Goal: Information Seeking & Learning: Learn about a topic

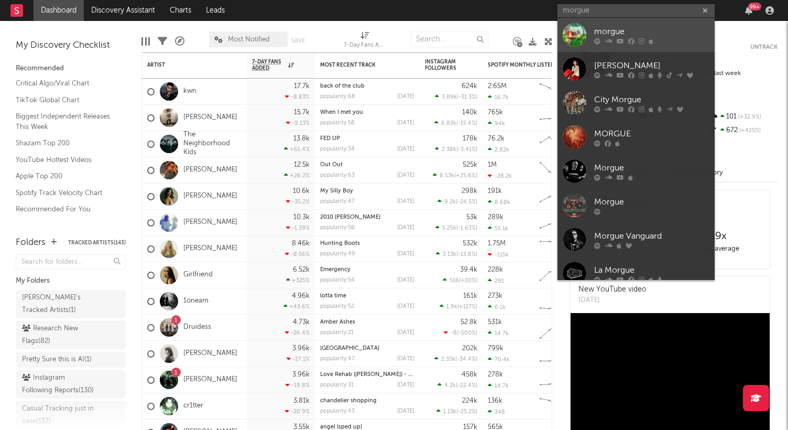
type input "morgue"
click at [599, 40] on icon at bounding box center [597, 41] width 6 height 6
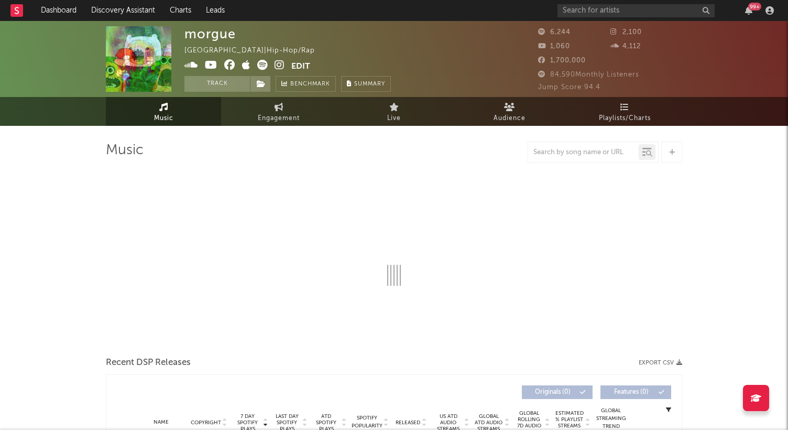
select select "1w"
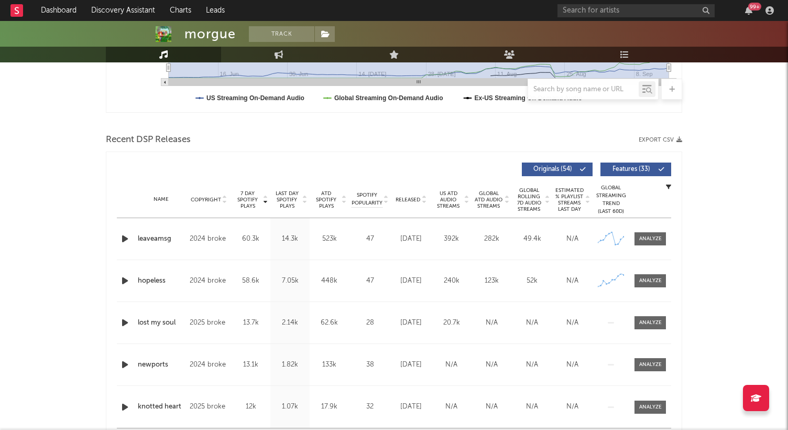
scroll to position [305, 0]
click at [608, 11] on input "text" at bounding box center [635, 10] width 157 height 13
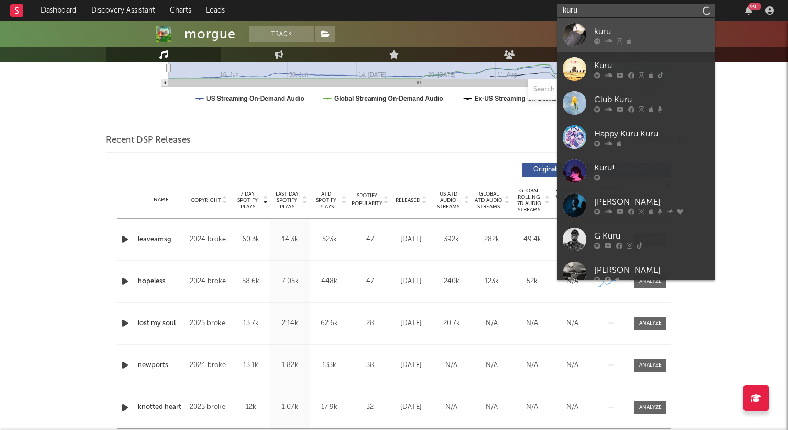
type input "kuru"
click at [586, 28] on div at bounding box center [575, 35] width 24 height 24
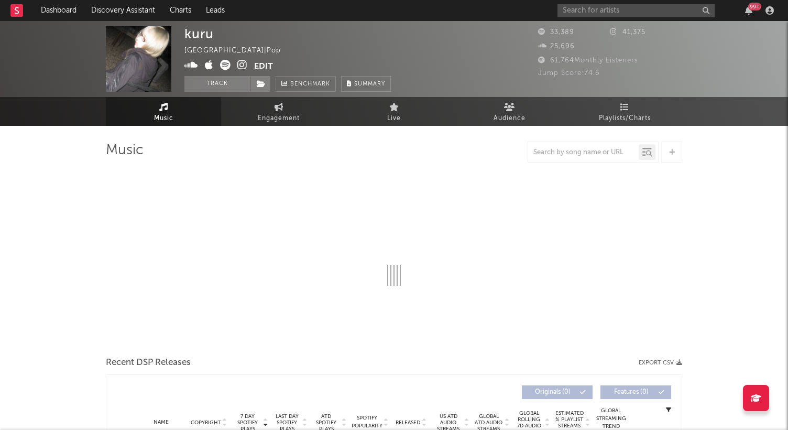
select select "6m"
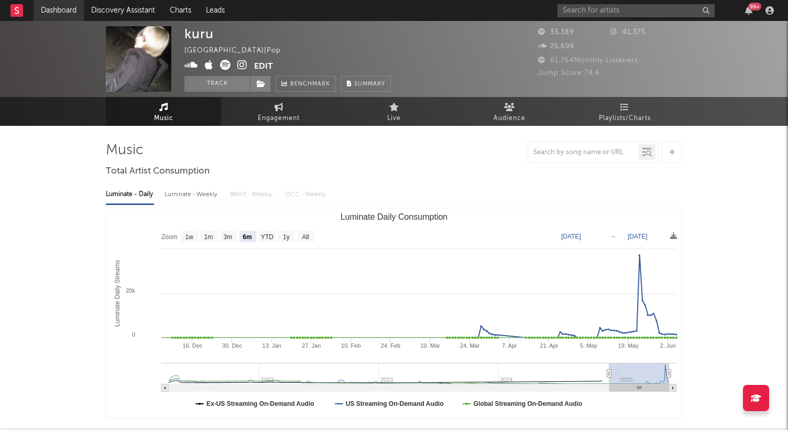
click at [71, 12] on link "Dashboard" at bounding box center [59, 10] width 50 height 21
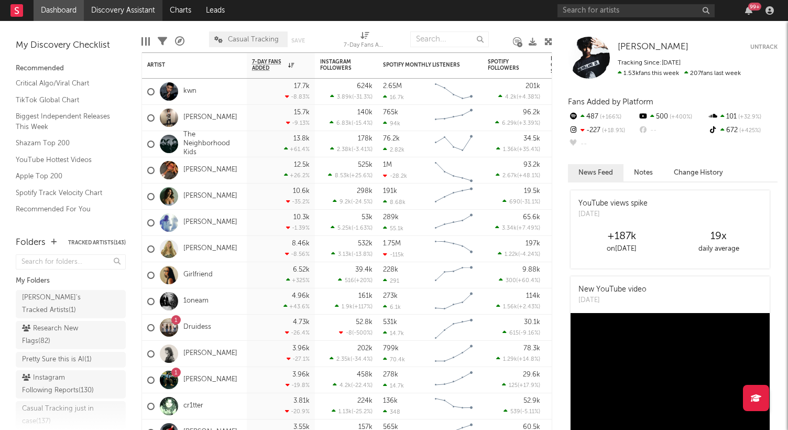
click at [130, 8] on link "Discovery Assistant" at bounding box center [123, 10] width 79 height 21
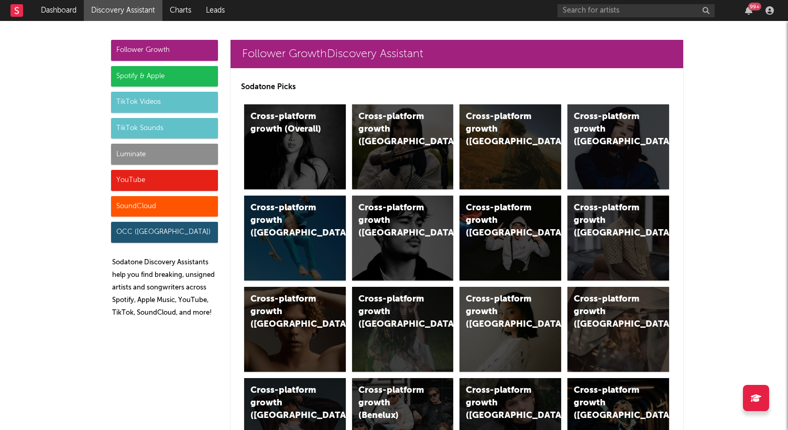
click at [197, 151] on div "Luminate" at bounding box center [164, 154] width 107 height 21
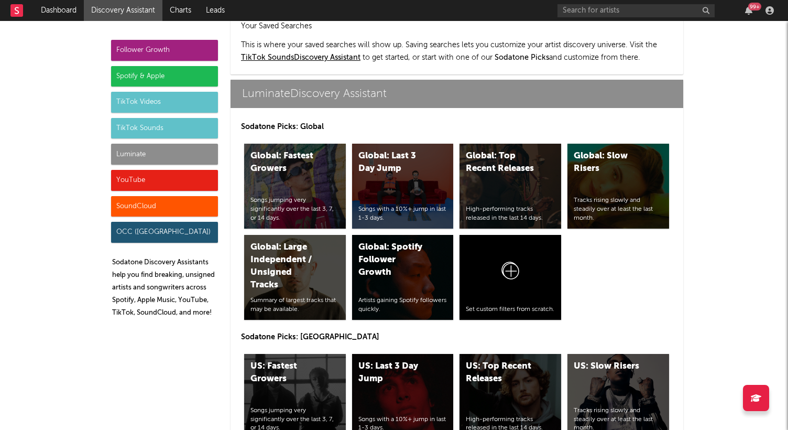
scroll to position [4563, 0]
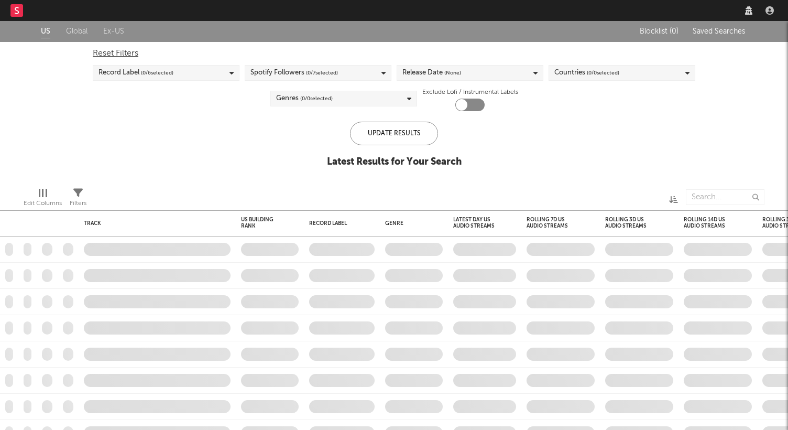
checkbox input "true"
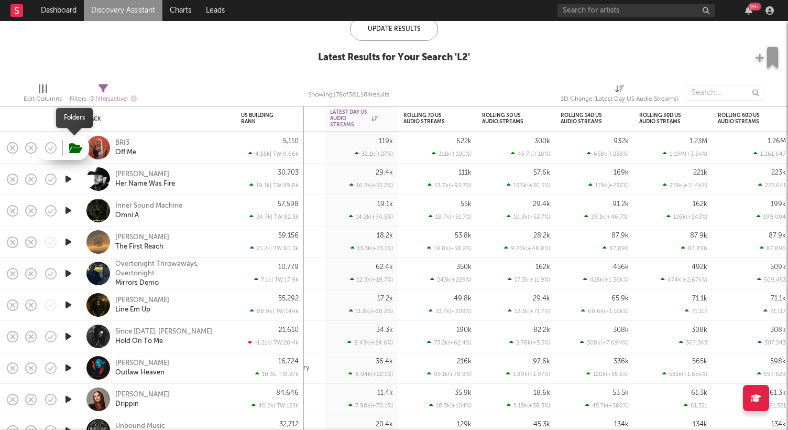
click at [76, 146] on icon "button" at bounding box center [75, 148] width 13 height 12
click at [123, 142] on div "BRI3" at bounding box center [122, 142] width 14 height 9
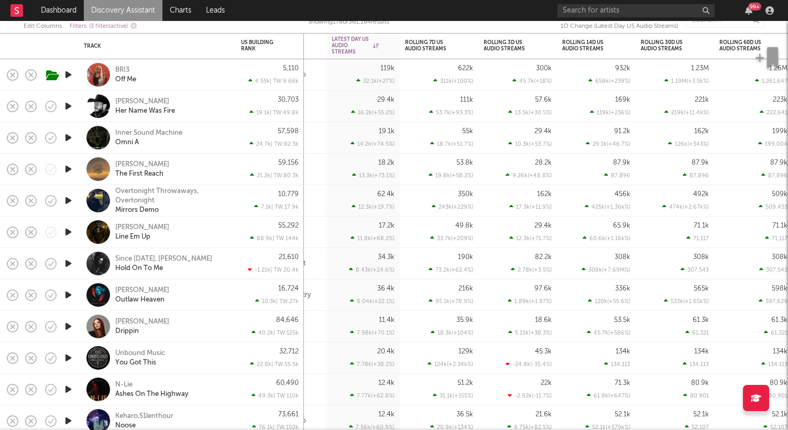
click at [68, 323] on icon "button" at bounding box center [68, 326] width 11 height 13
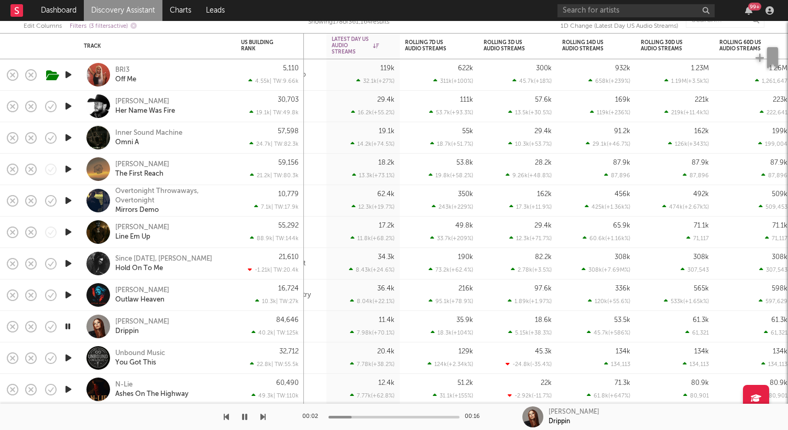
click at [68, 323] on icon "button" at bounding box center [68, 326] width 10 height 13
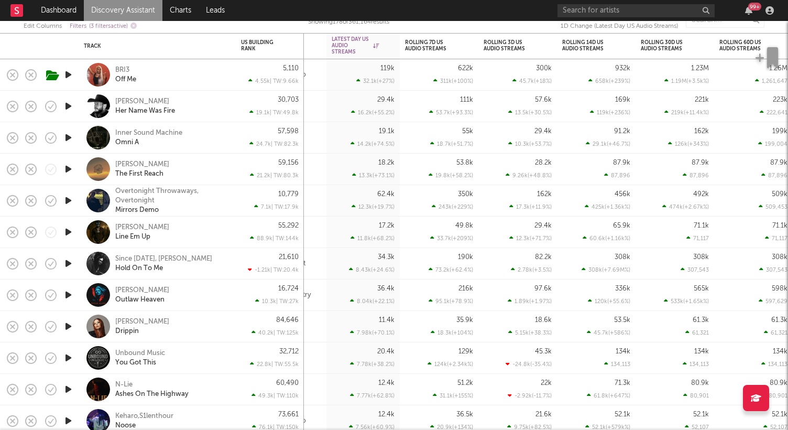
click at [68, 323] on icon "button" at bounding box center [68, 326] width 11 height 13
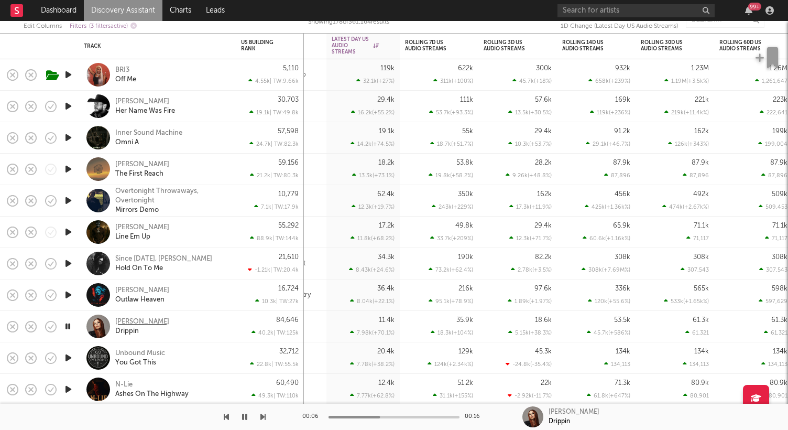
click at [123, 323] on div "Lau" at bounding box center [142, 321] width 54 height 9
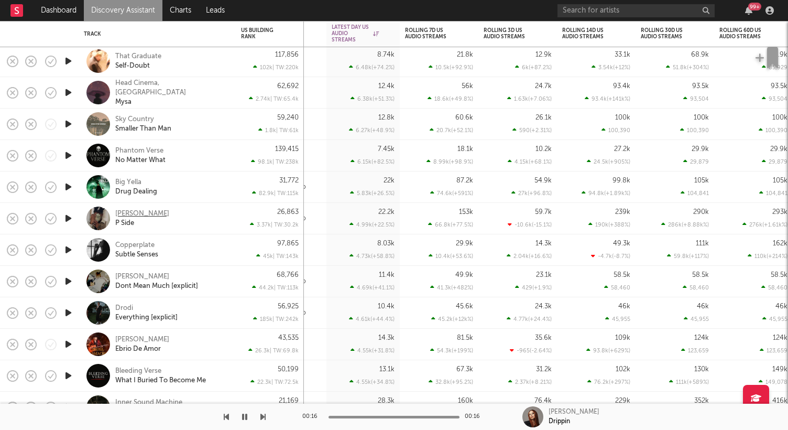
click at [129, 213] on div "Lil Xelly" at bounding box center [142, 213] width 54 height 9
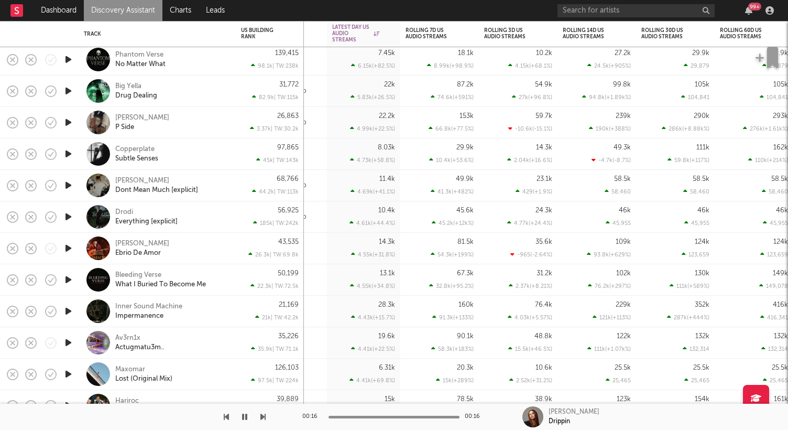
click at [66, 151] on icon "button" at bounding box center [68, 153] width 11 height 13
click at [71, 195] on div at bounding box center [68, 185] width 21 height 31
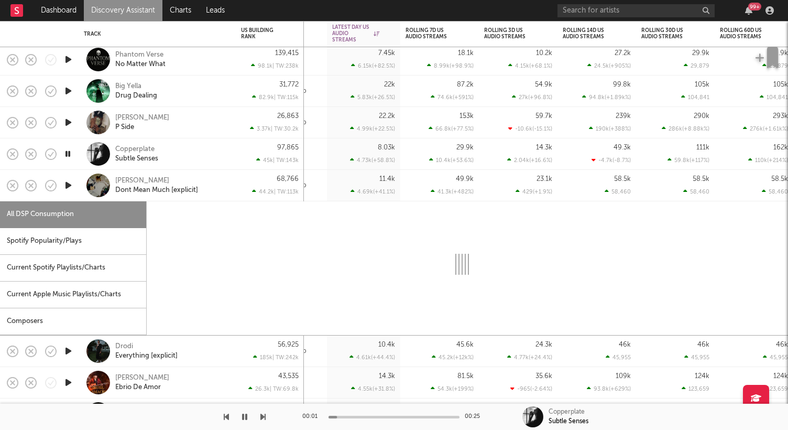
select select "1w"
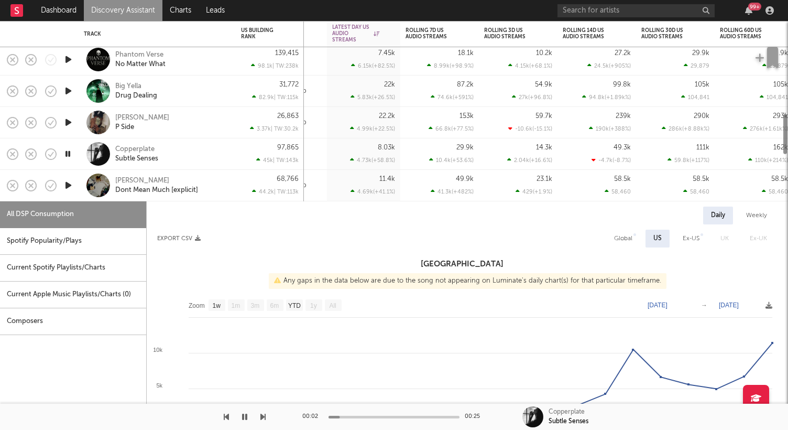
click at [67, 181] on icon "button" at bounding box center [68, 185] width 11 height 13
click at [83, 187] on div "Kade Mcalli Dont Mean Much [explicit]" at bounding box center [157, 185] width 157 height 31
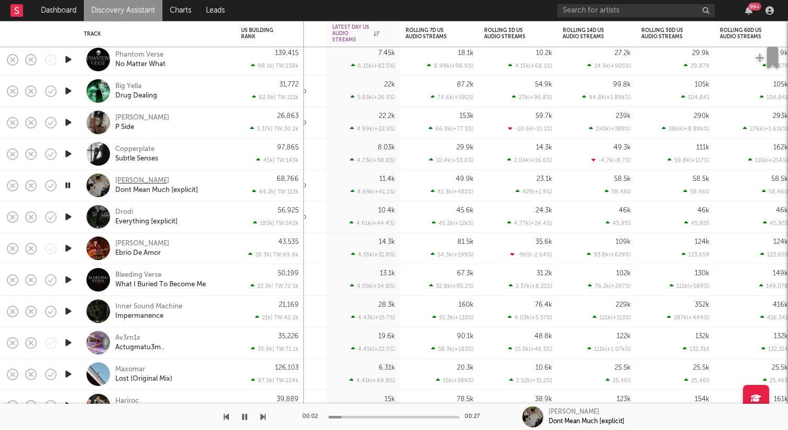
click at [134, 179] on div "Kade Mcalli" at bounding box center [142, 180] width 54 height 9
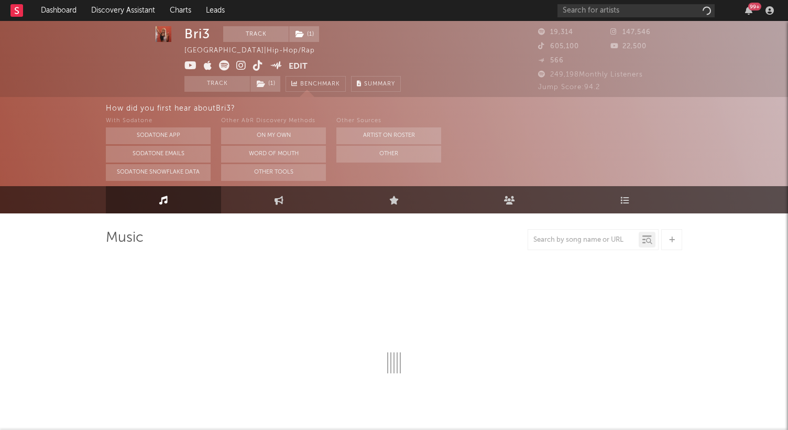
select select "6m"
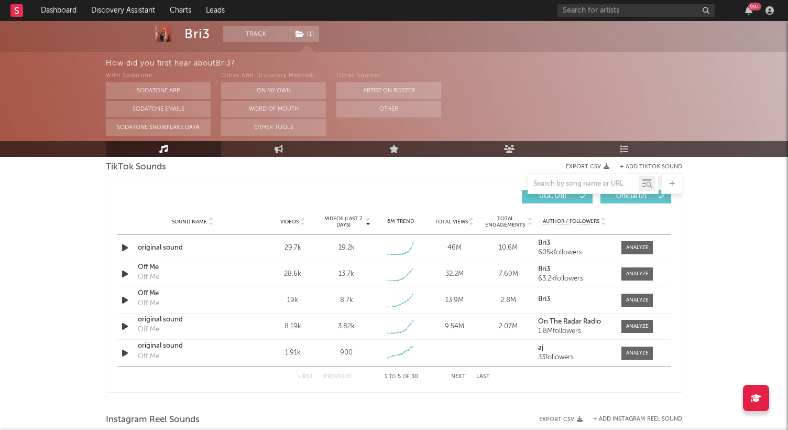
scroll to position [713, 0]
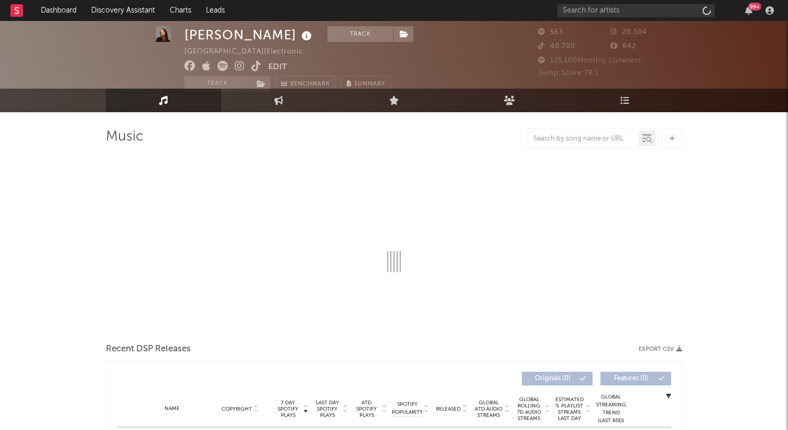
scroll to position [15, 0]
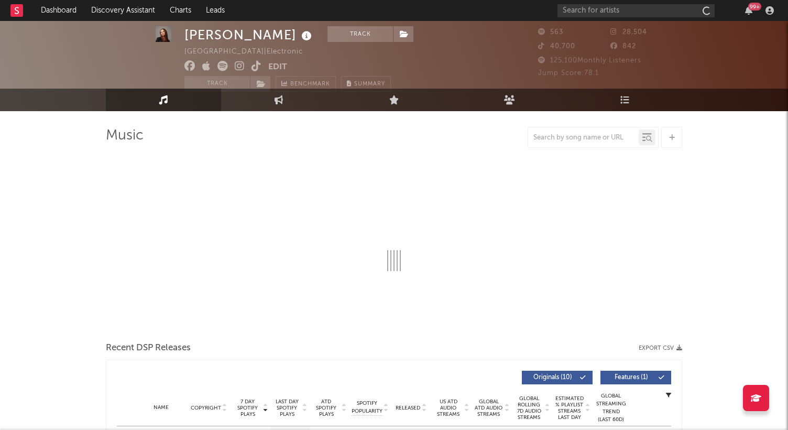
select select "6m"
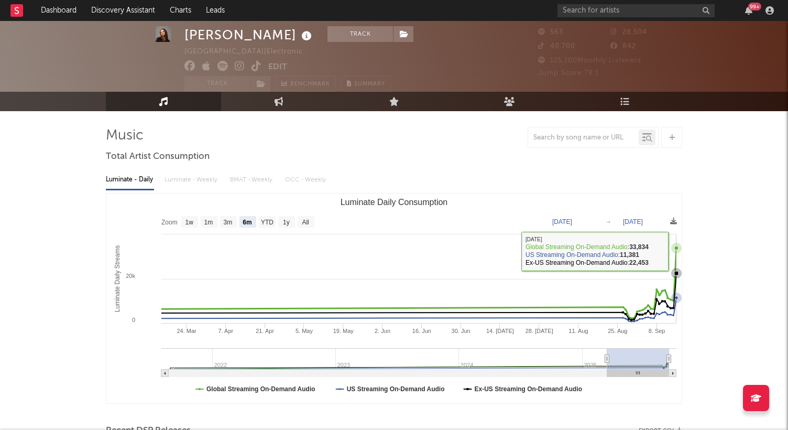
scroll to position [297, 0]
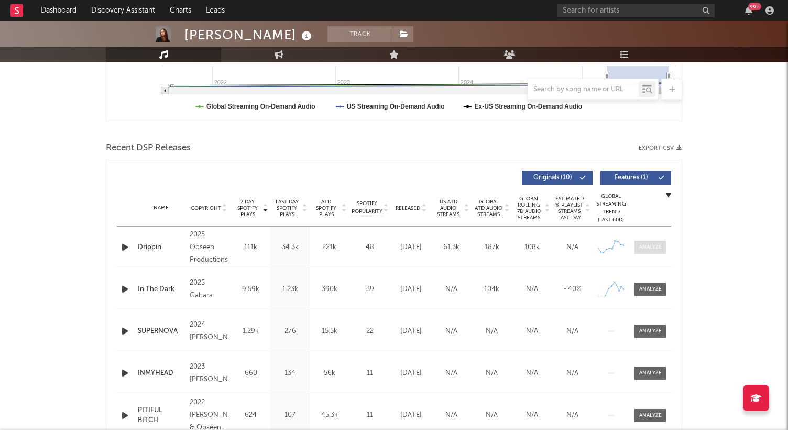
click at [647, 247] on div at bounding box center [650, 247] width 23 height 8
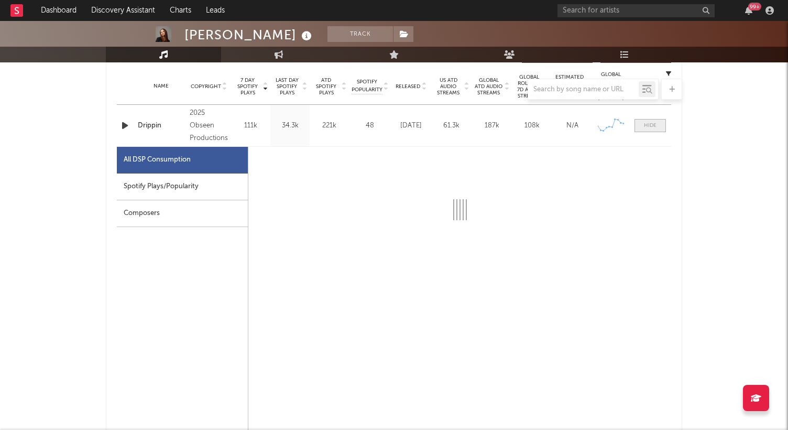
select select "1w"
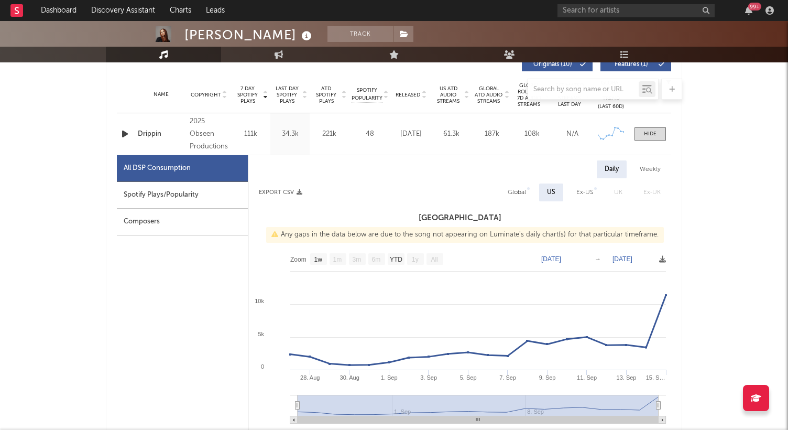
scroll to position [329, 0]
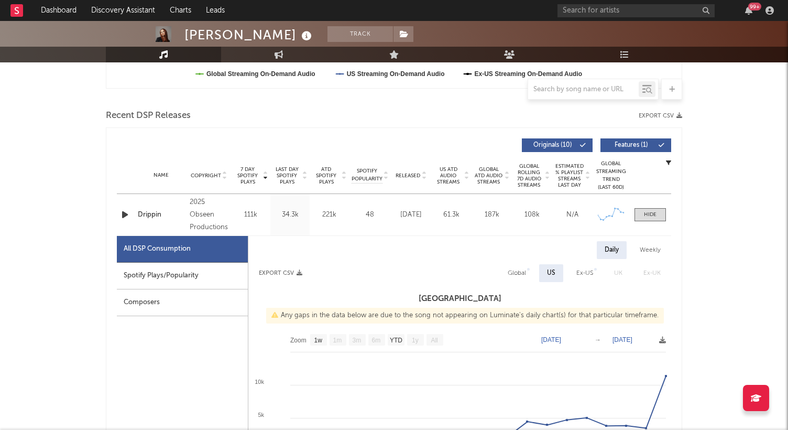
click at [654, 206] on div "Name Drippin Copyright 2025 Obseen Productions Label LAU Album Names Drippin Co…" at bounding box center [394, 214] width 554 height 41
click at [653, 212] on div at bounding box center [650, 215] width 13 height 8
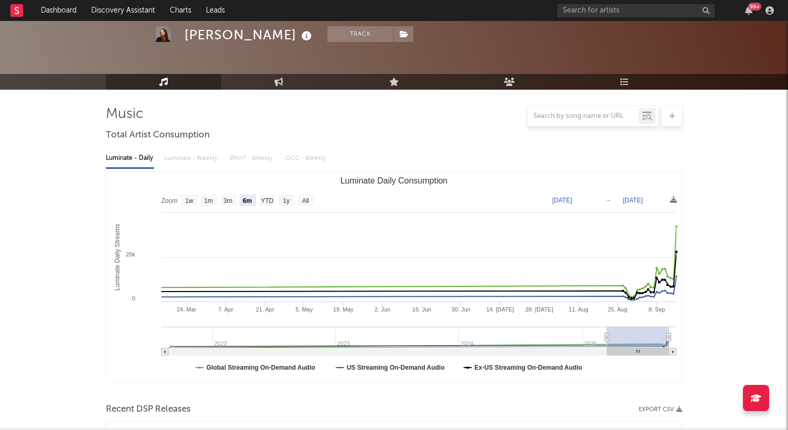
scroll to position [0, 0]
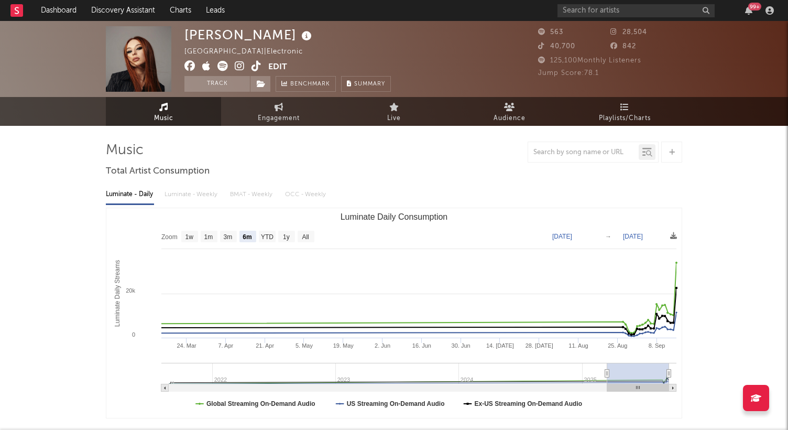
click at [260, 69] on icon at bounding box center [256, 66] width 10 height 10
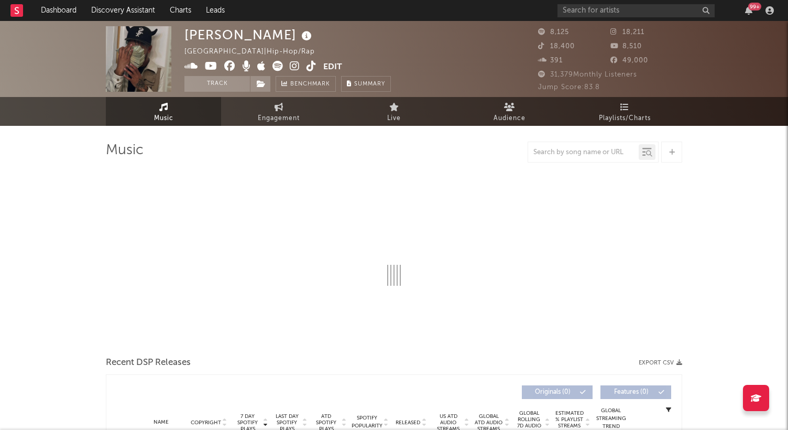
select select "6m"
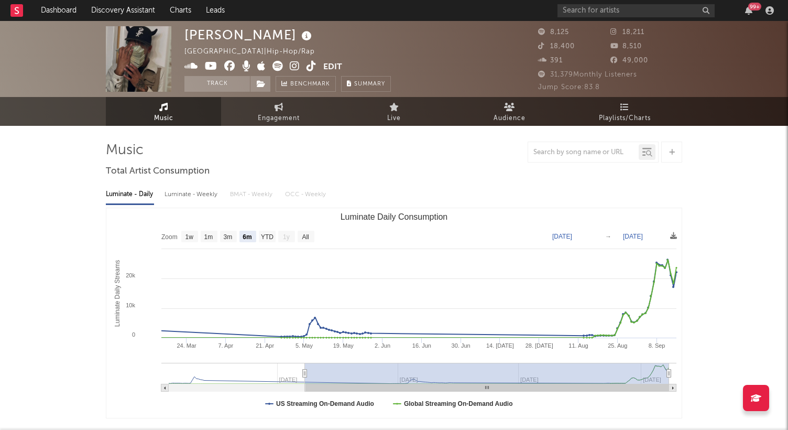
click at [309, 68] on icon at bounding box center [311, 66] width 10 height 10
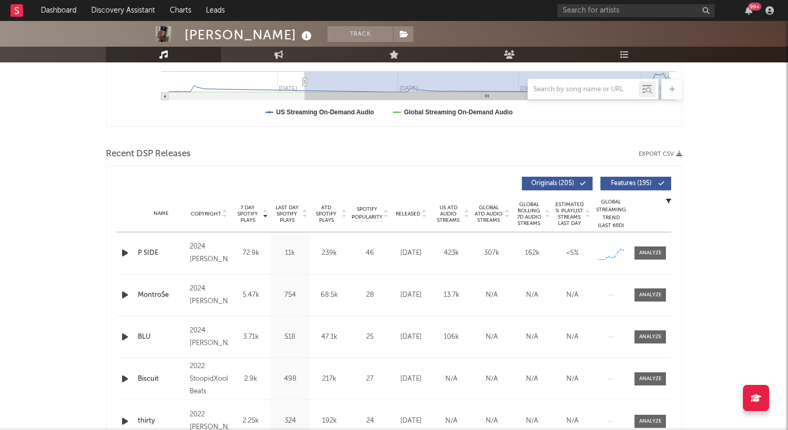
scroll to position [315, 0]
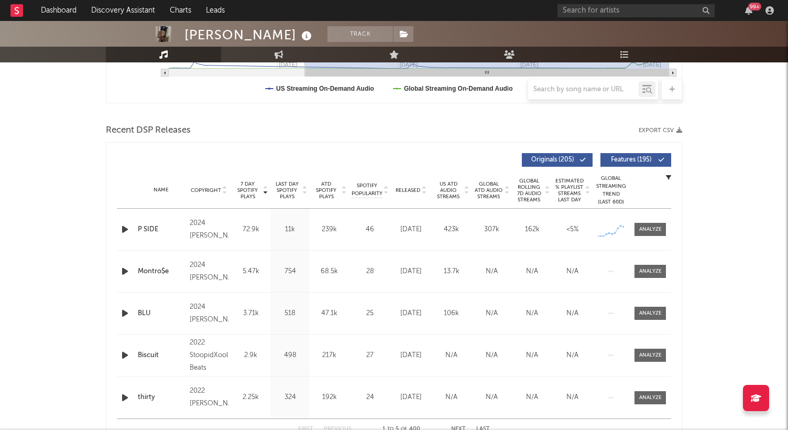
click at [123, 221] on div "Name P SIDE Copyright 2024 Lil Xelly Label Lil Xelly Album Names WTSC Composer …" at bounding box center [394, 228] width 554 height 41
click at [125, 227] on icon "button" at bounding box center [124, 229] width 11 height 13
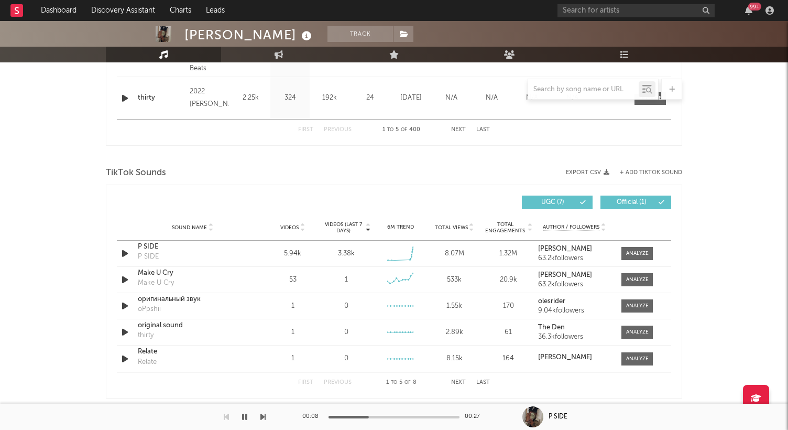
scroll to position [616, 0]
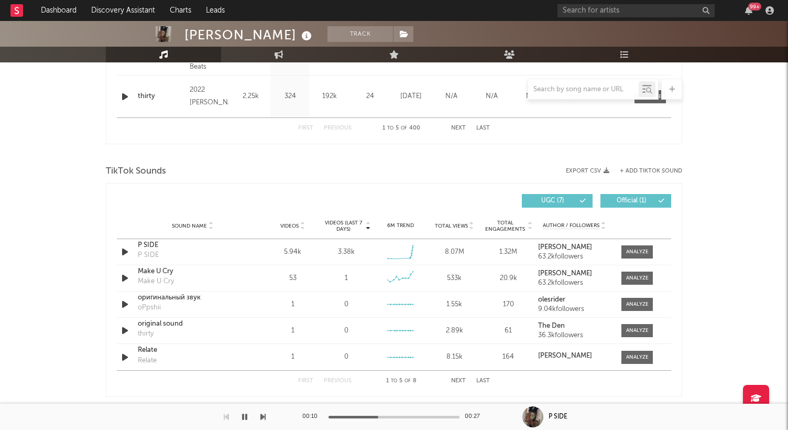
click at [245, 415] on icon "button" at bounding box center [244, 416] width 5 height 8
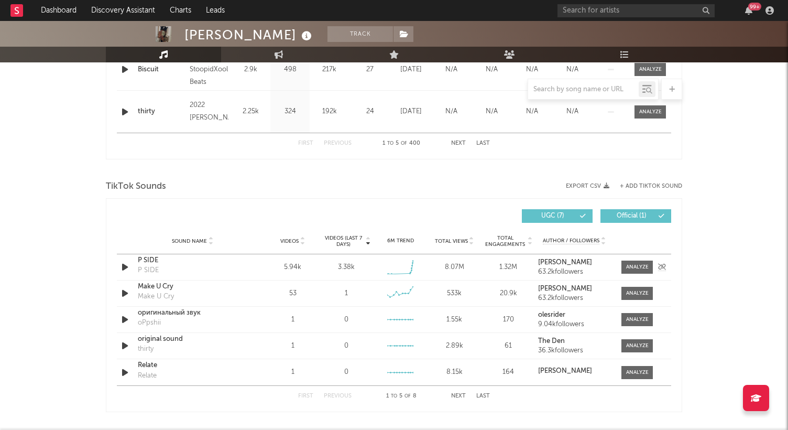
scroll to position [645, 0]
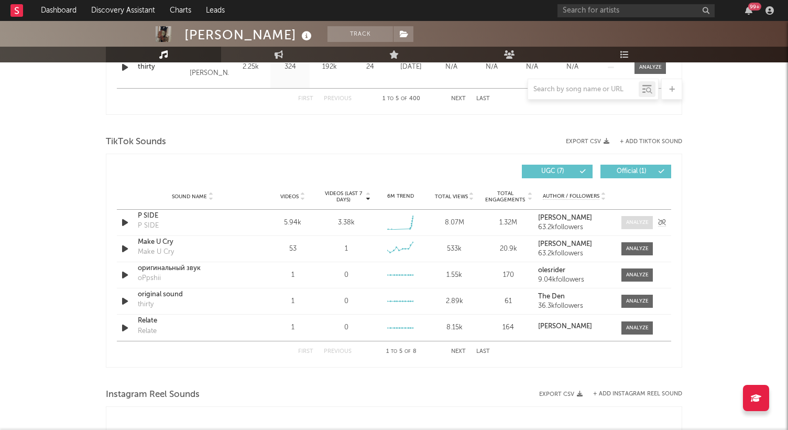
click at [627, 221] on div at bounding box center [637, 222] width 23 height 8
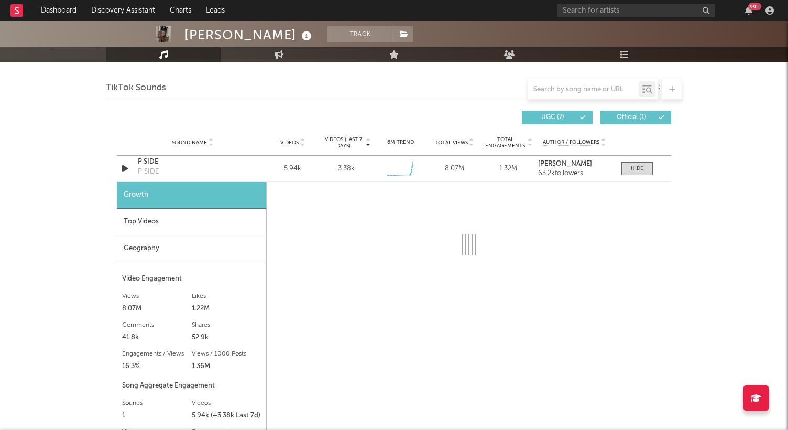
select select "1w"
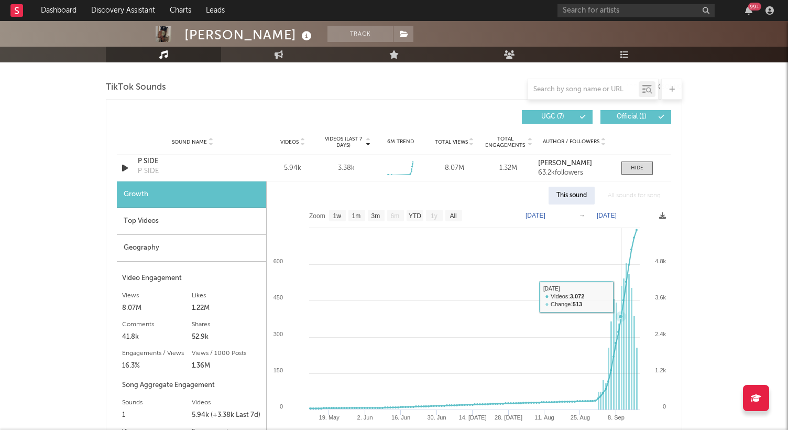
scroll to position [525, 0]
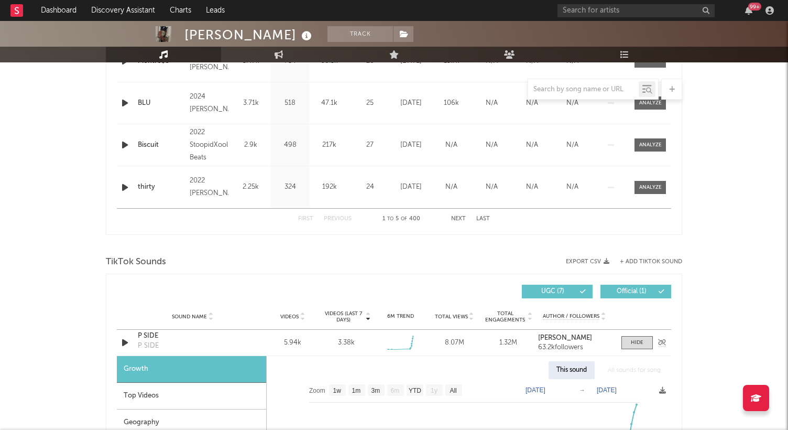
click at [637, 354] on div "Sound Name P SIDE P SIDE Videos 5.94k Videos (last 7 days) 3.38k Weekly Growth …" at bounding box center [394, 342] width 554 height 26
click at [637, 345] on div at bounding box center [637, 342] width 13 height 8
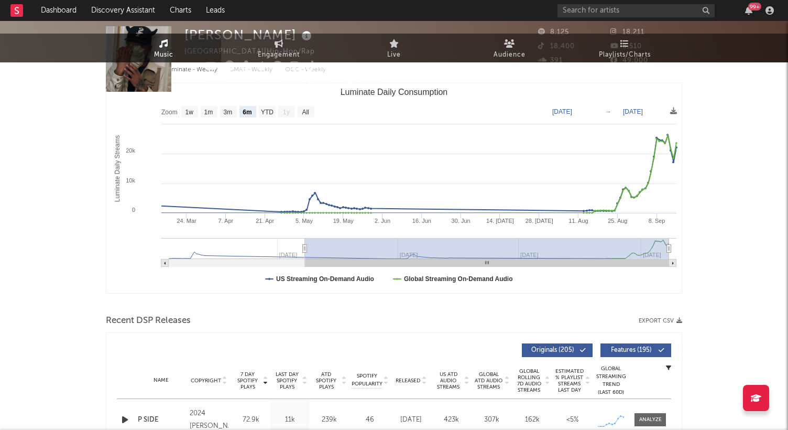
scroll to position [0, 0]
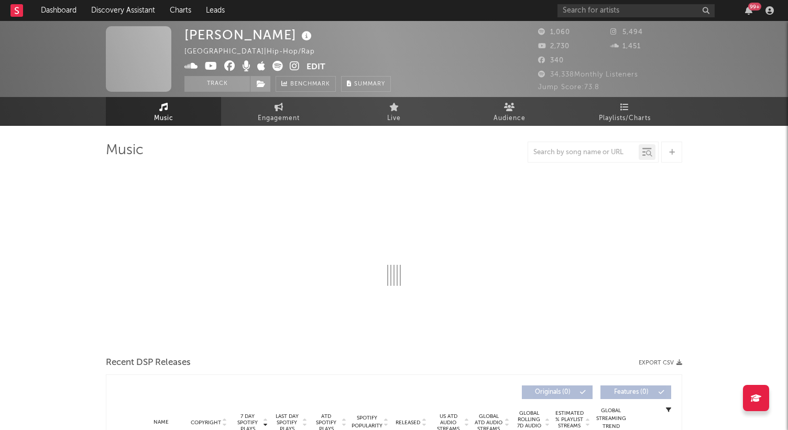
select select "6m"
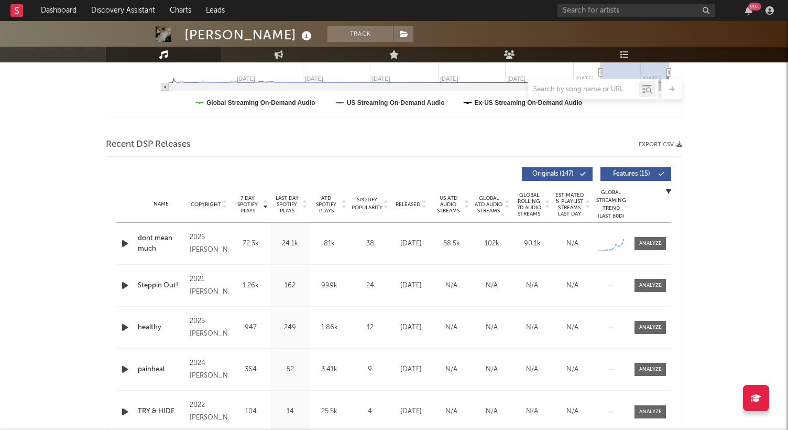
scroll to position [192, 0]
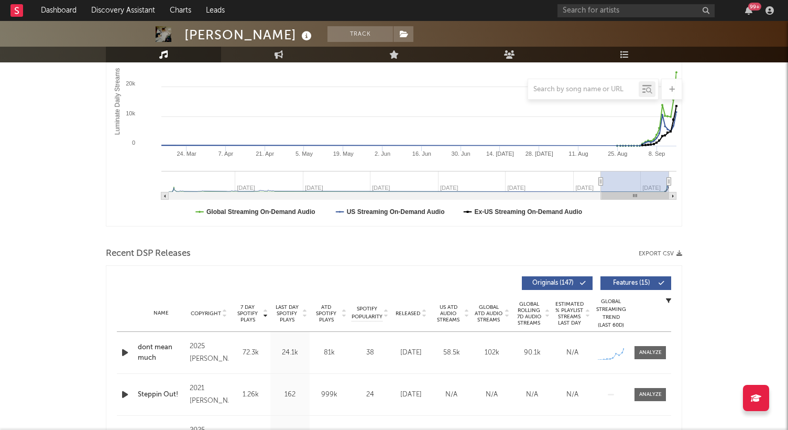
click at [124, 351] on icon "button" at bounding box center [124, 352] width 11 height 13
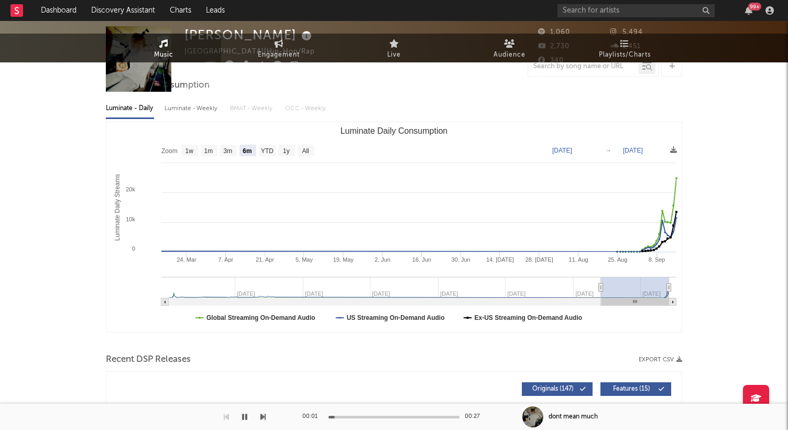
scroll to position [0, 0]
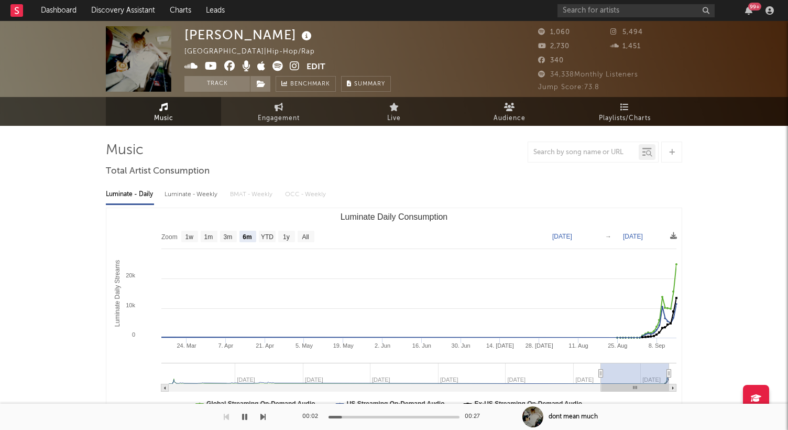
click at [292, 65] on icon at bounding box center [295, 66] width 10 height 10
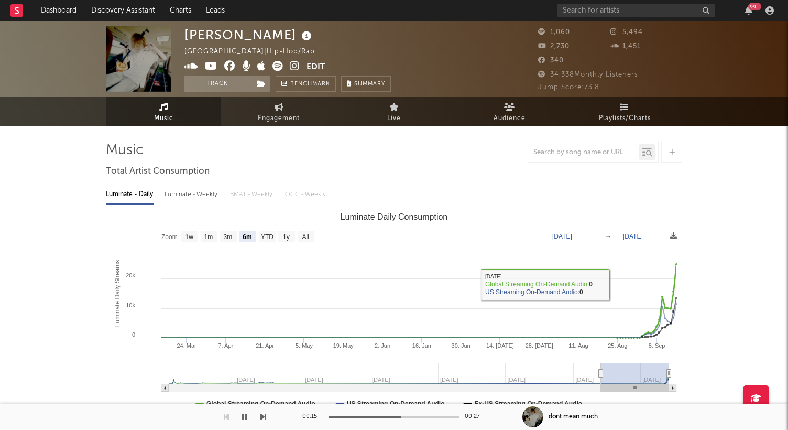
click at [245, 415] on icon "button" at bounding box center [244, 416] width 5 height 8
